Goal: Task Accomplishment & Management: Use online tool/utility

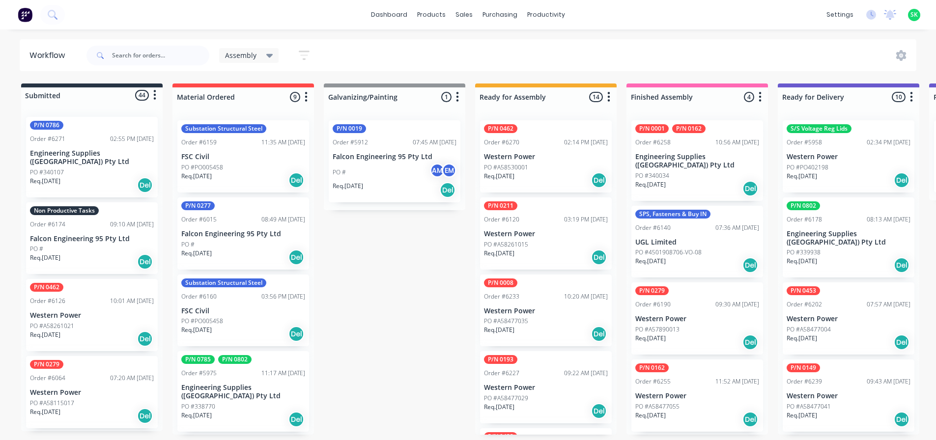
click at [117, 235] on p "Falcon Engineering 95 Pty Ltd" at bounding box center [92, 239] width 124 height 8
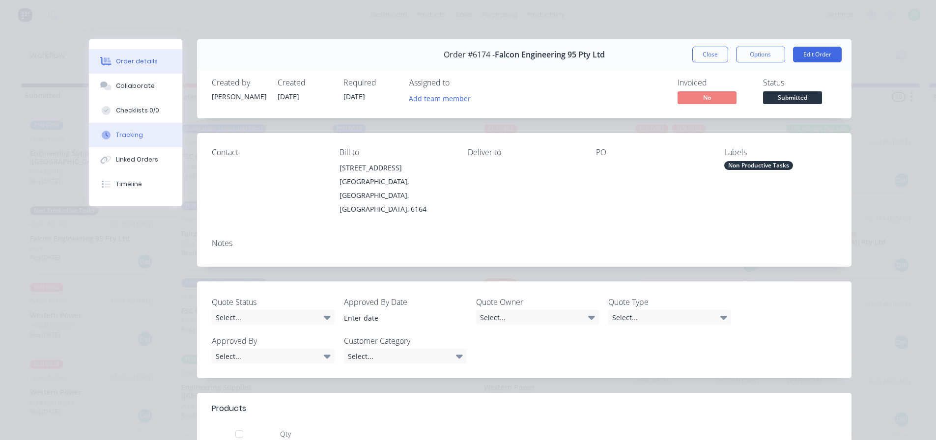
click at [124, 136] on div "Tracking" at bounding box center [129, 135] width 27 height 9
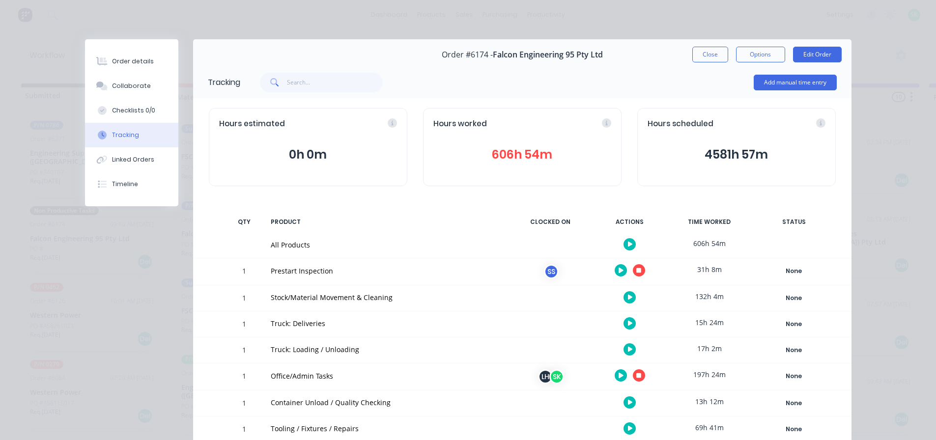
click at [633, 274] on button "button" at bounding box center [639, 270] width 12 height 12
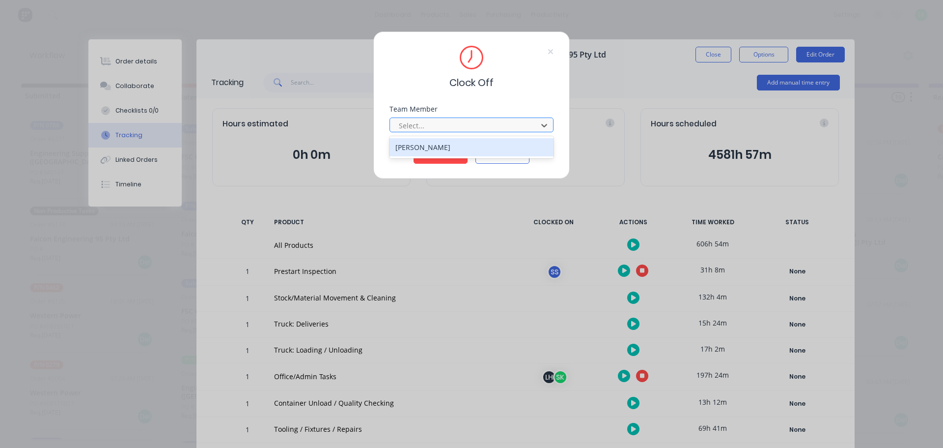
click at [496, 125] on div at bounding box center [465, 125] width 135 height 12
click at [470, 148] on div "[PERSON_NAME]" at bounding box center [472, 147] width 164 height 18
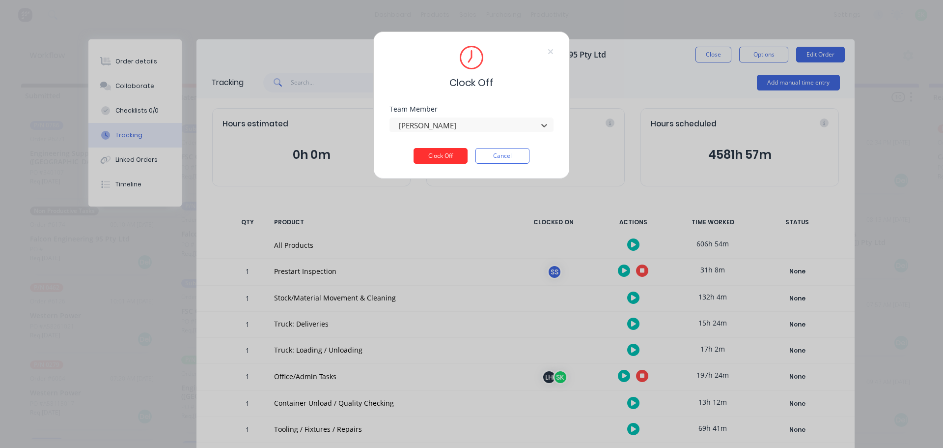
click at [451, 155] on button "Clock Off" at bounding box center [441, 156] width 54 height 16
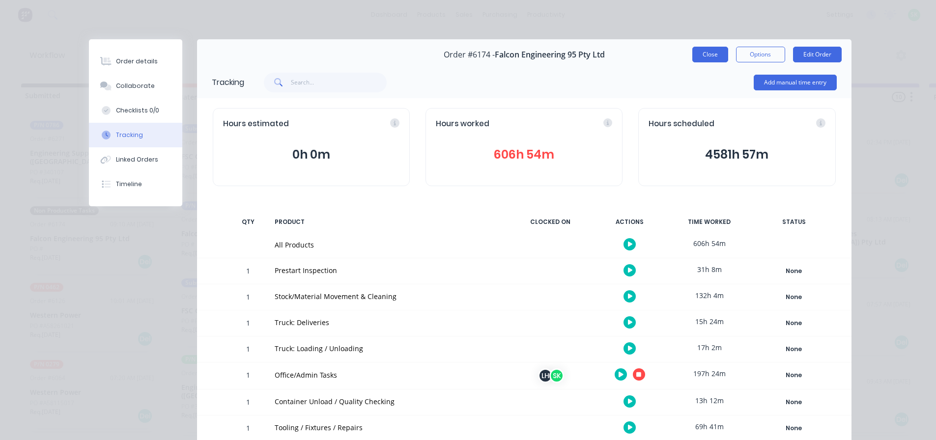
click at [706, 55] on button "Close" at bounding box center [710, 55] width 36 height 16
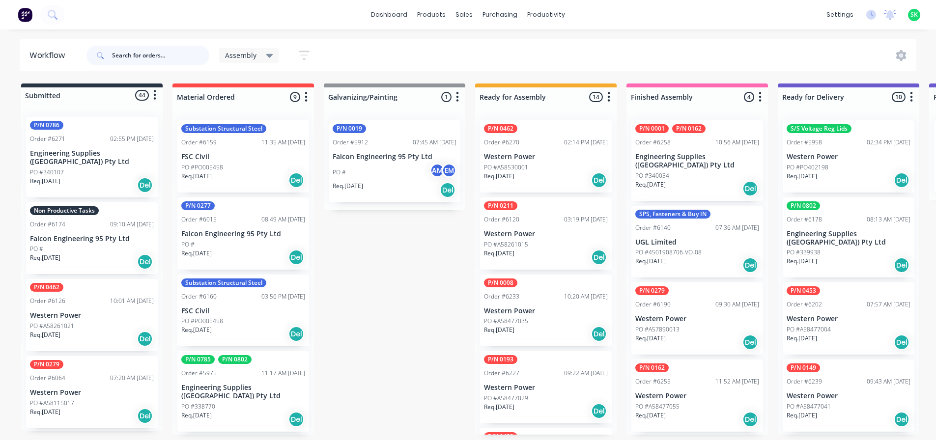
click at [147, 55] on input "text" at bounding box center [160, 56] width 97 height 20
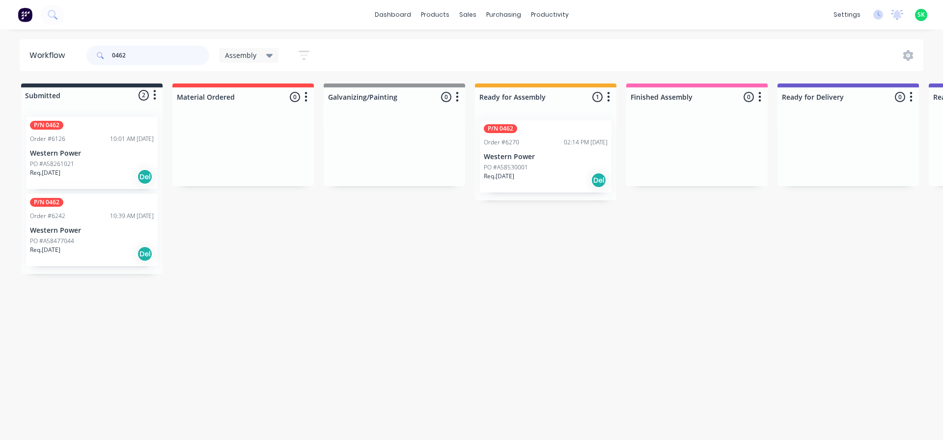
type input "0462"
click at [537, 151] on div "P/N 0462 Order #6270 02:14 PM [DATE] Western Power PO #A58530001 Req. [DATE] Del" at bounding box center [546, 156] width 132 height 72
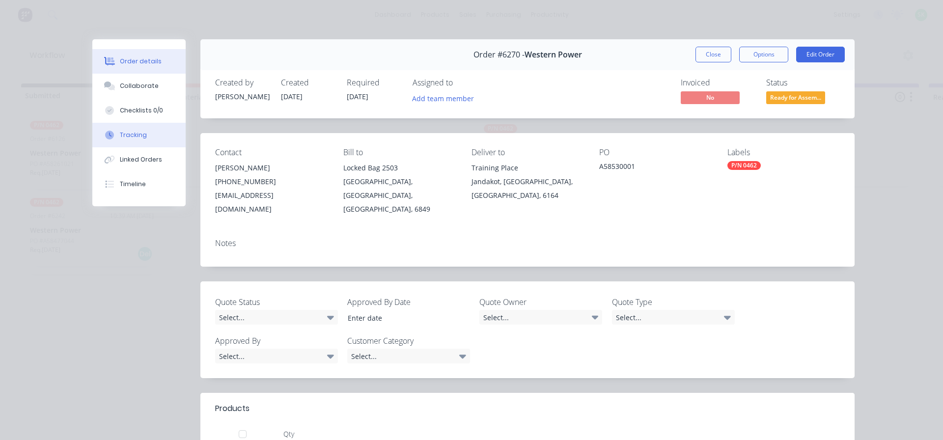
click at [120, 138] on div "Tracking" at bounding box center [133, 135] width 27 height 9
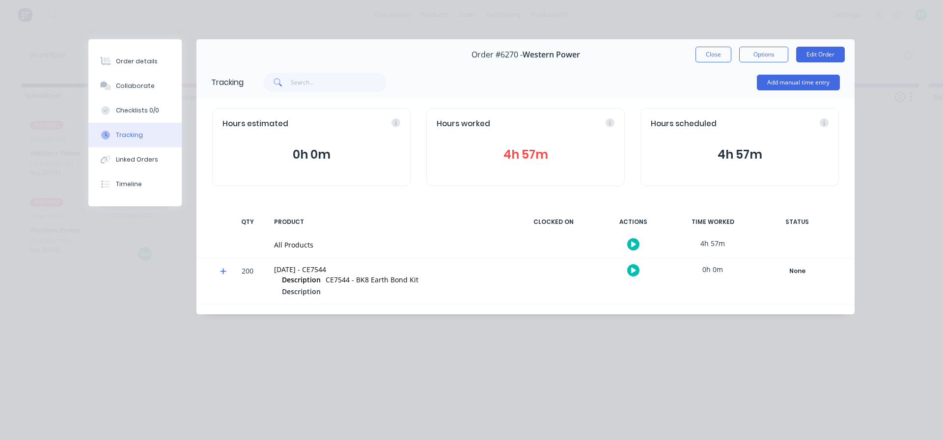
click at [635, 247] on icon "button" at bounding box center [633, 244] width 5 height 6
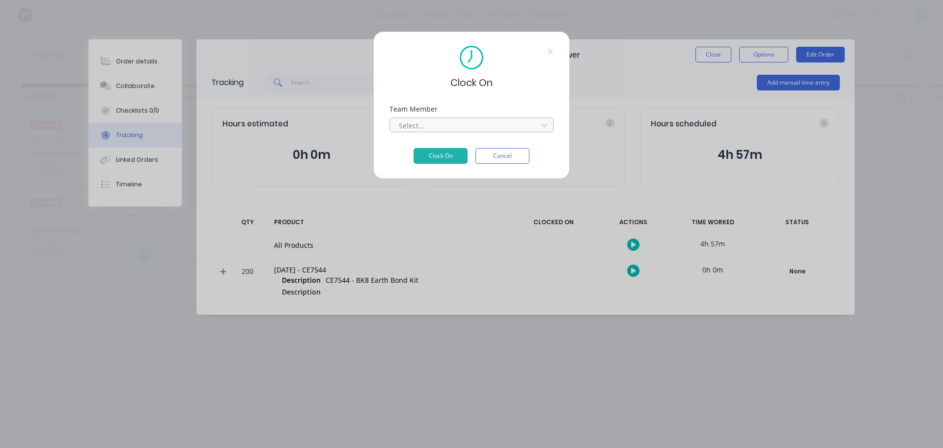
click at [511, 123] on div at bounding box center [465, 125] width 135 height 12
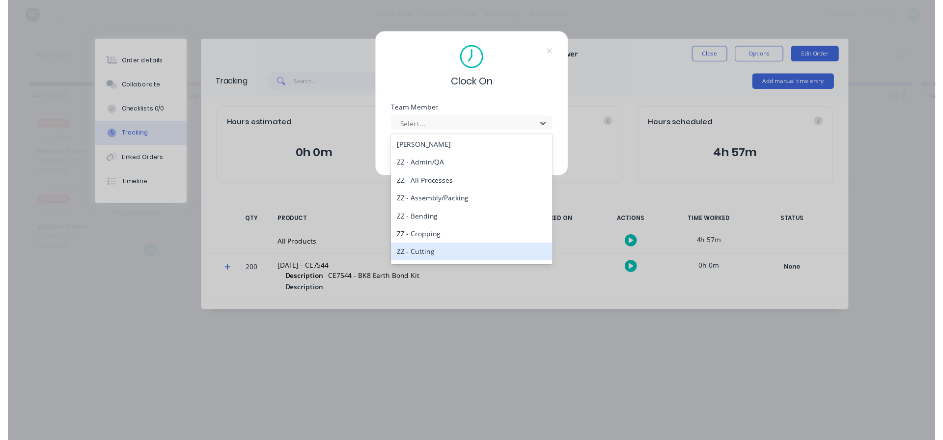
scroll to position [491, 0]
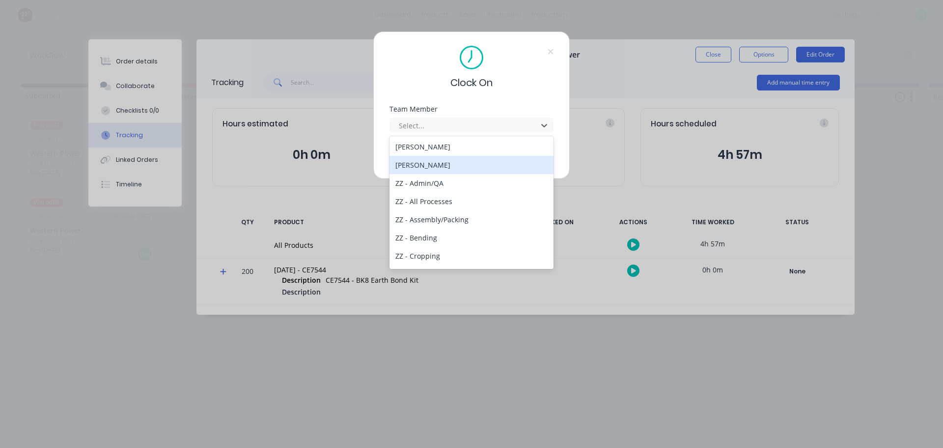
click at [448, 166] on div "[PERSON_NAME]" at bounding box center [472, 165] width 164 height 18
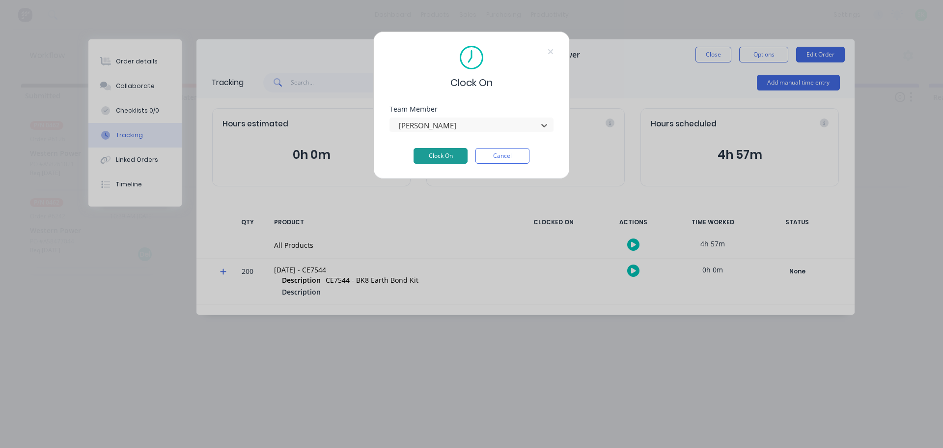
click at [449, 156] on button "Clock On" at bounding box center [441, 156] width 54 height 16
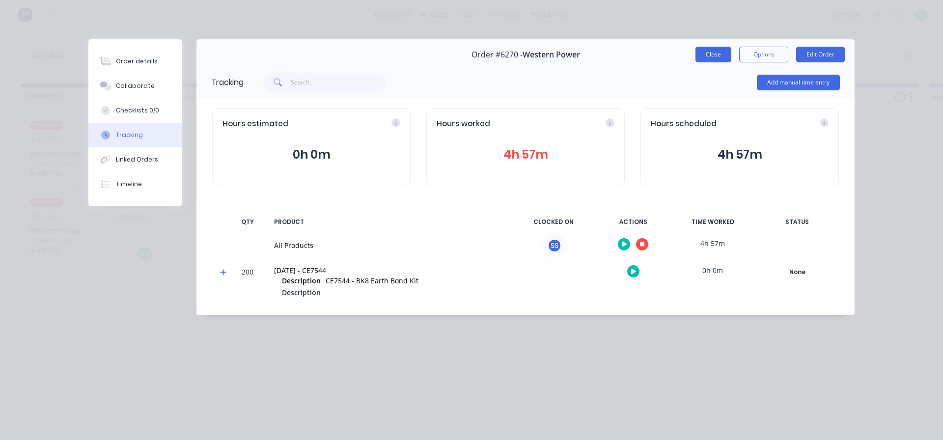
click at [710, 55] on button "Close" at bounding box center [714, 55] width 36 height 16
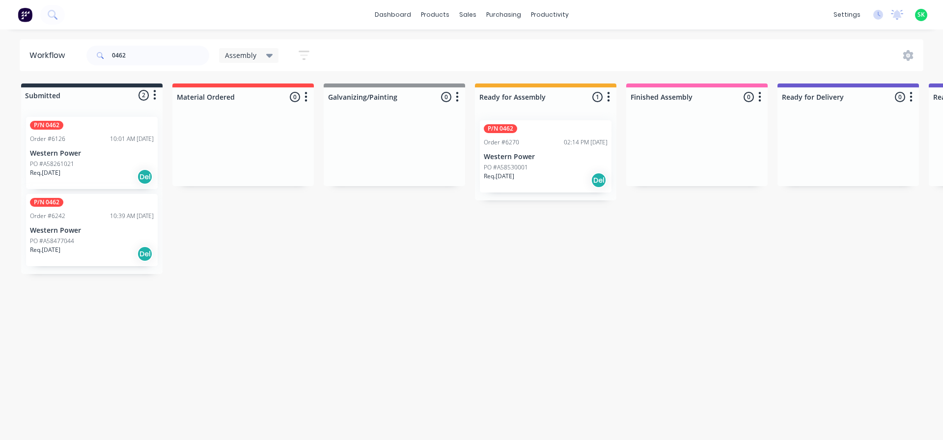
click at [535, 146] on div "Order #6270 02:14 PM [DATE]" at bounding box center [546, 142] width 124 height 9
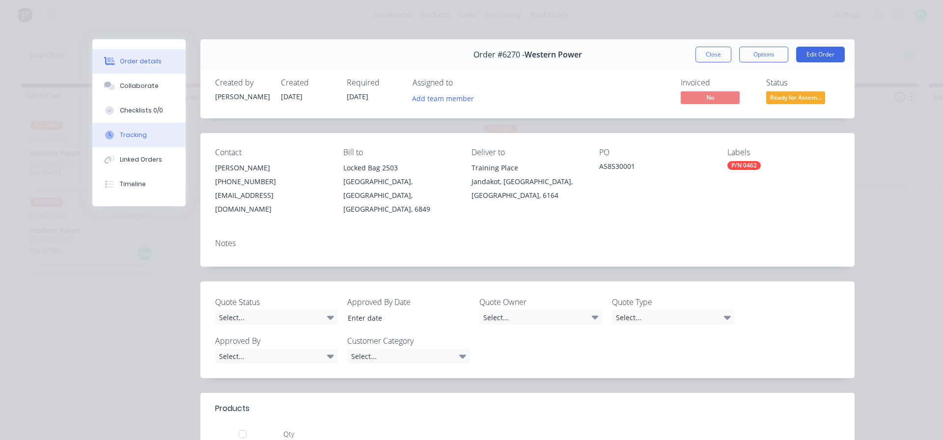
click at [130, 131] on div "Tracking" at bounding box center [133, 135] width 27 height 9
